Goal: Task Accomplishment & Management: Manage account settings

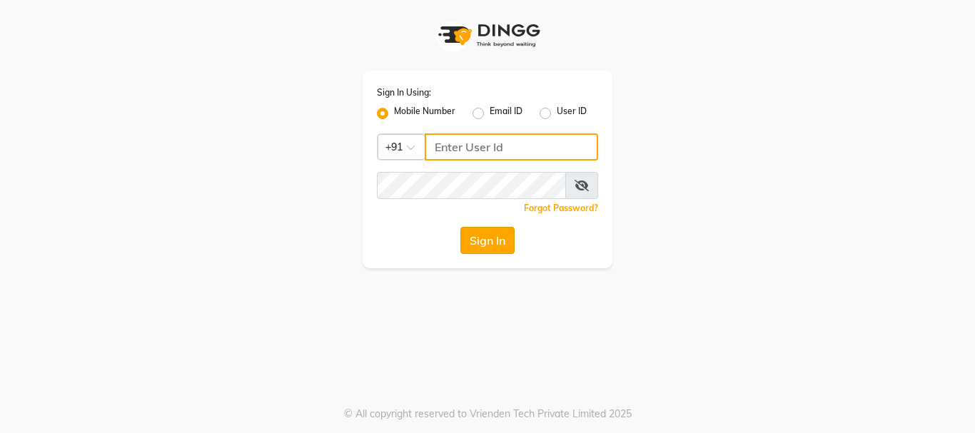
type input "9216555560"
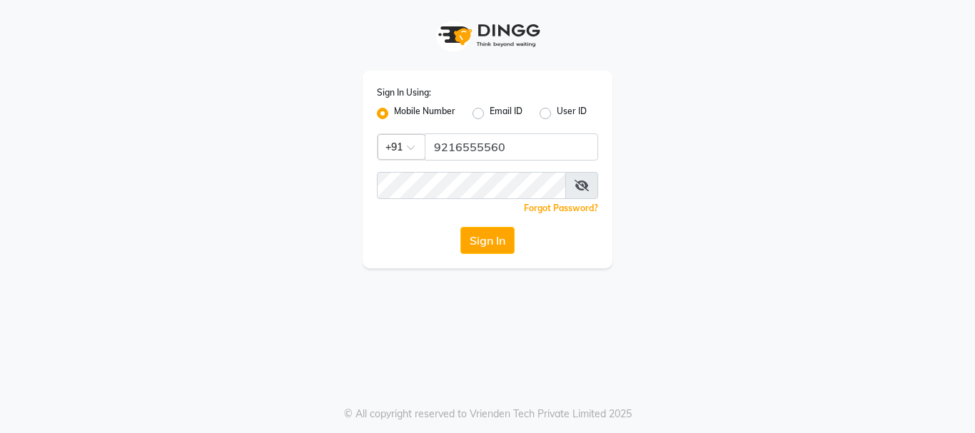
drag, startPoint x: 474, startPoint y: 231, endPoint x: 481, endPoint y: 236, distance: 7.7
click at [478, 234] on button "Sign In" at bounding box center [488, 240] width 54 height 27
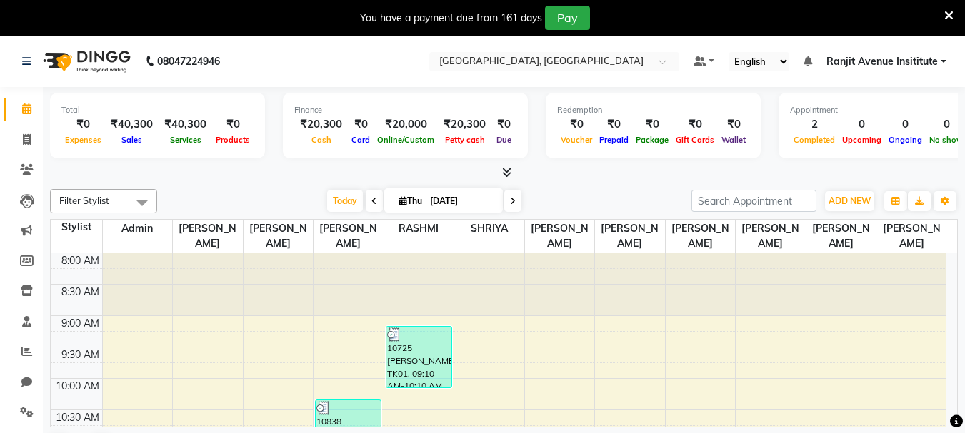
click at [463, 115] on div "Finance" at bounding box center [405, 110] width 222 height 12
click at [453, 124] on div "₹20,300" at bounding box center [465, 124] width 54 height 16
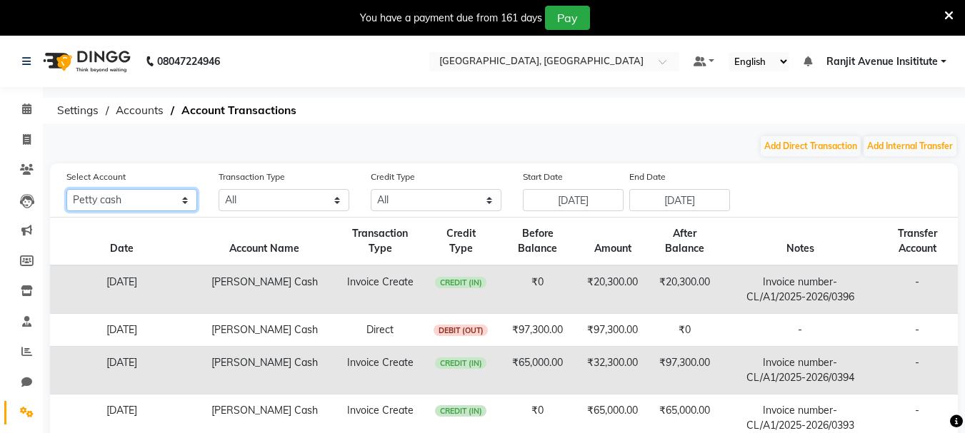
click at [190, 199] on select "All Petty cash Default account Expense Account" at bounding box center [131, 200] width 131 height 22
select select "7252"
click at [66, 189] on select "All Petty cash Default account Expense Account" at bounding box center [131, 200] width 131 height 22
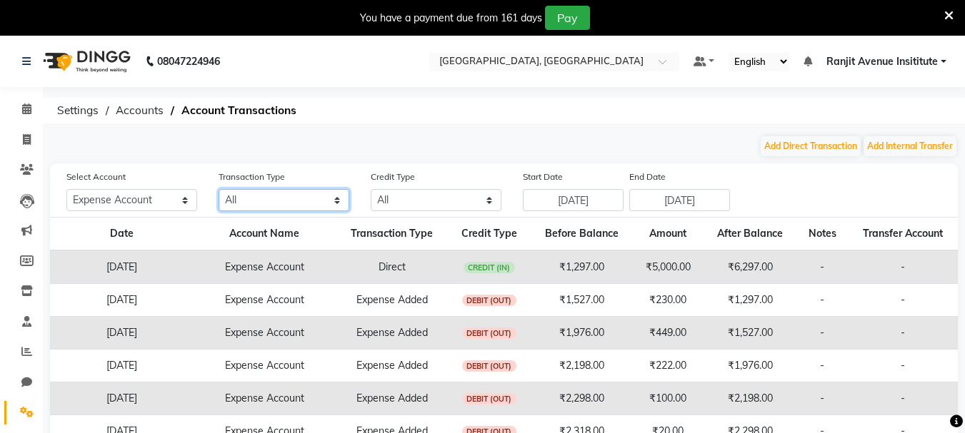
click at [335, 201] on select "All Direct Internal Transfer Expense Invoice Daily Register" at bounding box center [284, 200] width 131 height 22
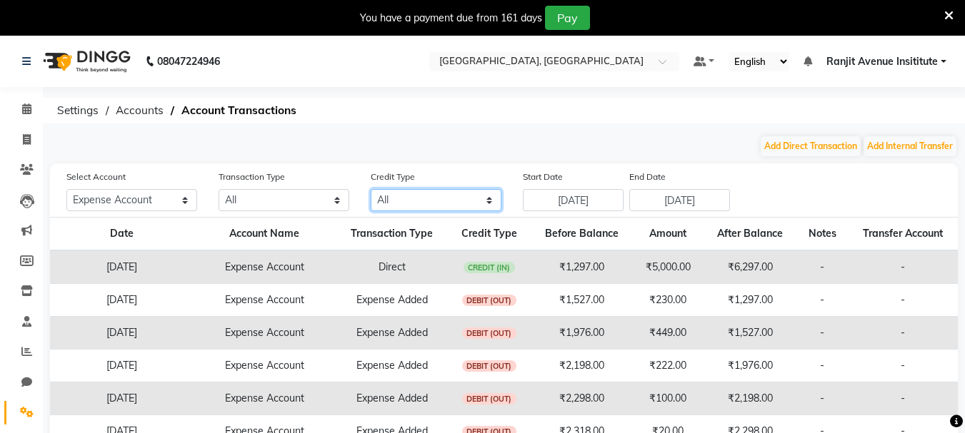
click at [424, 202] on select "All Credit (IN) Debit (OUT)" at bounding box center [436, 200] width 131 height 22
click at [435, 130] on div "08047224946 Select Location × Colour Lounge Academy, Ranjit Avenue Default Pane…" at bounding box center [482, 340] width 965 height 608
click at [141, 101] on span "Accounts" at bounding box center [140, 111] width 62 height 26
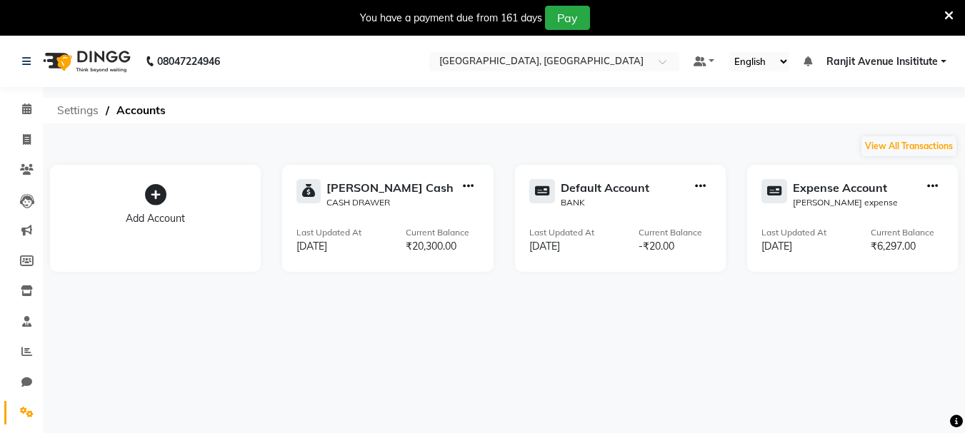
click at [67, 109] on span "Settings" at bounding box center [78, 111] width 56 height 26
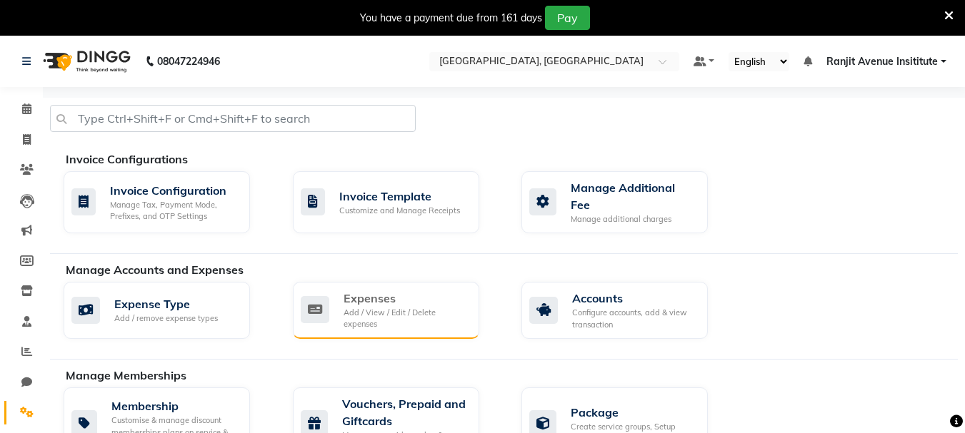
click at [337, 301] on div "Expenses Add / View / Edit / Delete expenses" at bounding box center [384, 310] width 167 height 41
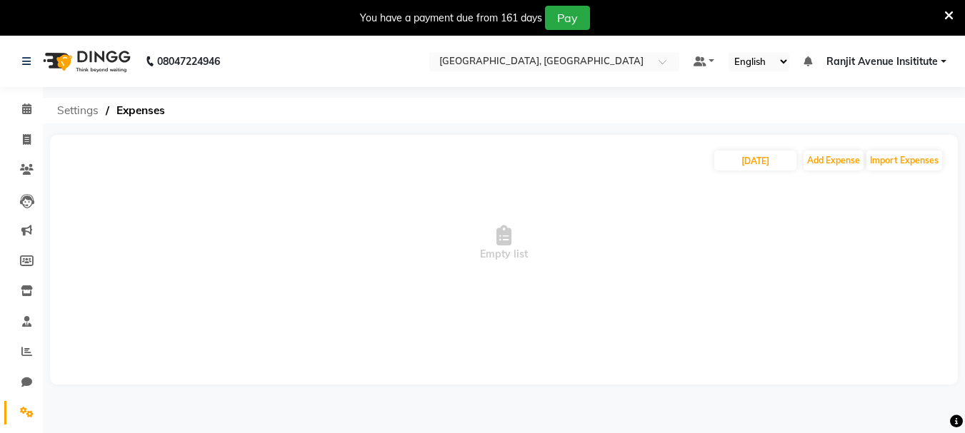
click at [71, 105] on span "Settings" at bounding box center [78, 111] width 56 height 26
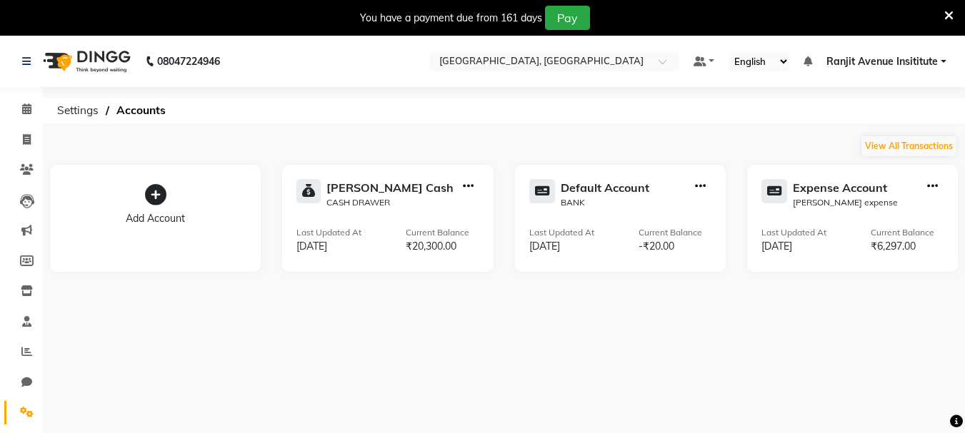
select select "6947"
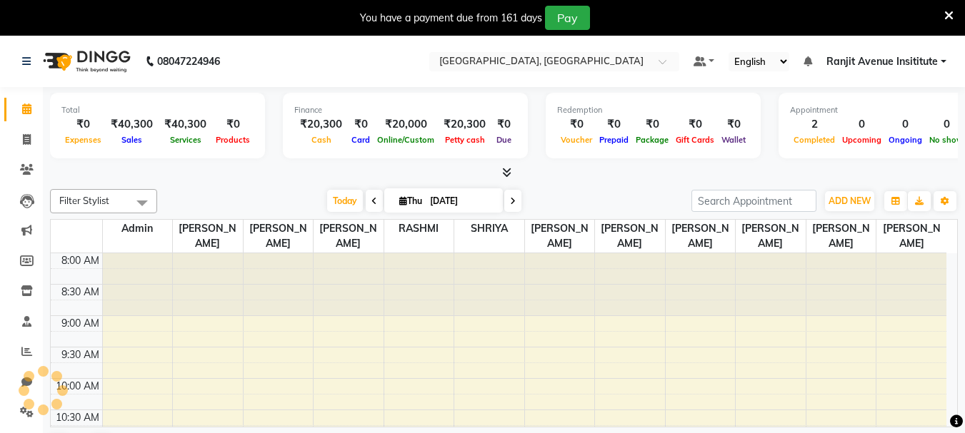
select select "en"
